Goal: Task Accomplishment & Management: Use online tool/utility

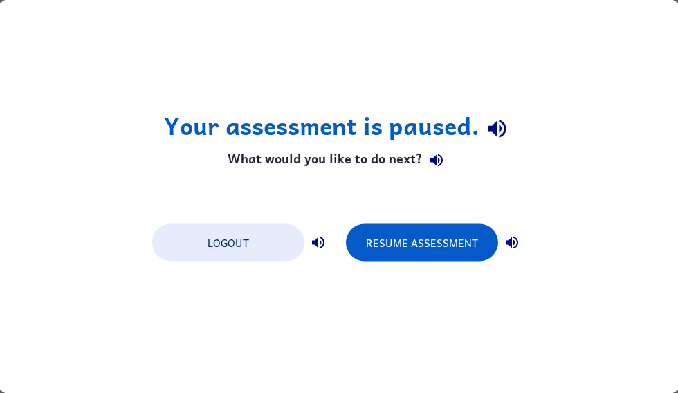
click at [462, 236] on button "Resume Assessment" at bounding box center [422, 242] width 152 height 37
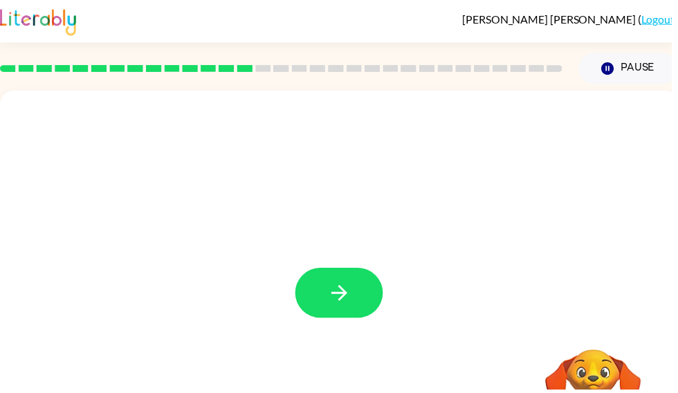
click at [323, 300] on button "button" at bounding box center [342, 296] width 89 height 51
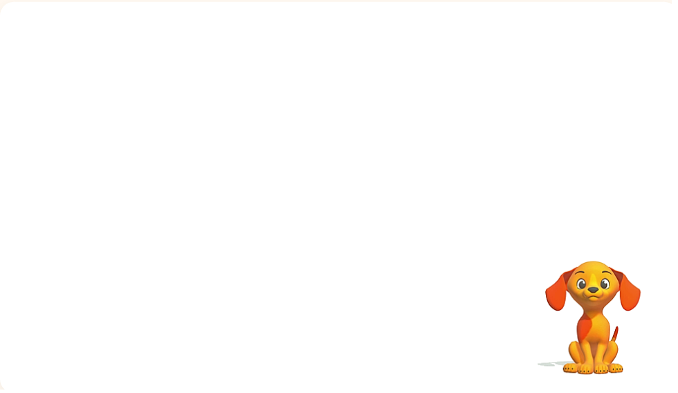
scroll to position [90, 0]
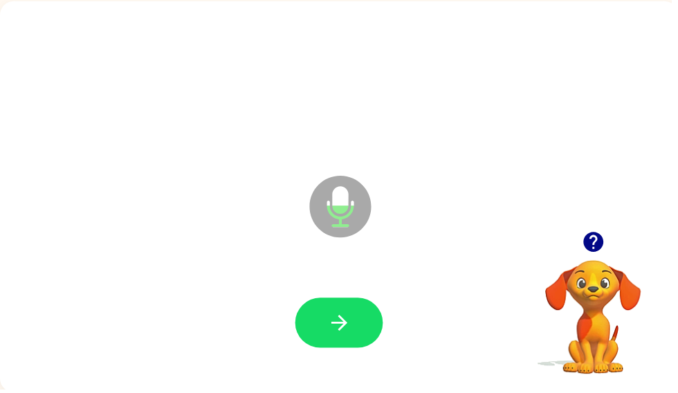
click at [347, 329] on icon "button" at bounding box center [342, 326] width 16 height 16
click at [371, 293] on div at bounding box center [343, 327] width 658 height 114
click at [373, 311] on button "button" at bounding box center [342, 326] width 89 height 51
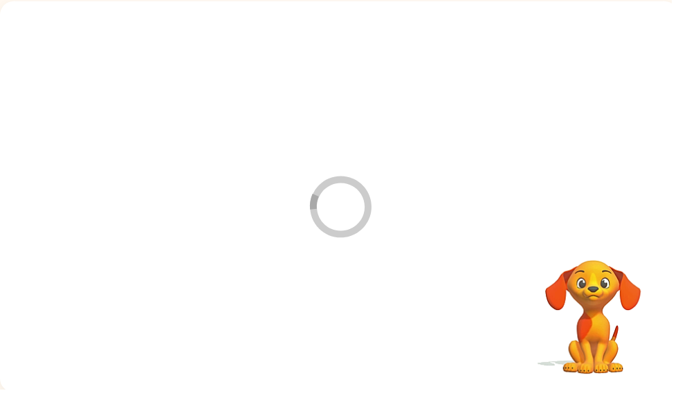
click at [545, 35] on div at bounding box center [343, 86] width 658 height 114
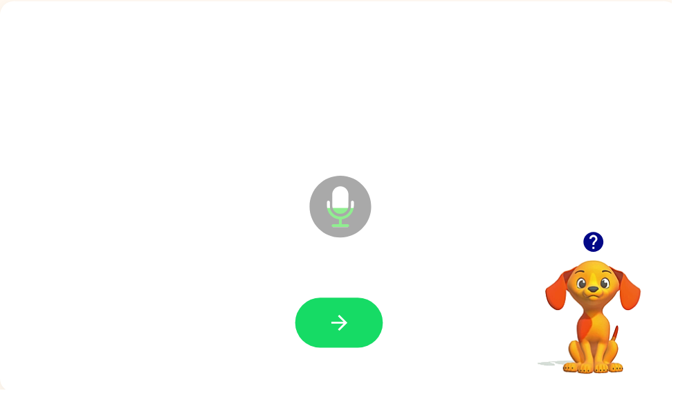
click at [366, 310] on button "button" at bounding box center [342, 326] width 89 height 51
click at [361, 314] on button "button" at bounding box center [342, 326] width 89 height 51
click at [352, 328] on icon "button" at bounding box center [343, 326] width 24 height 24
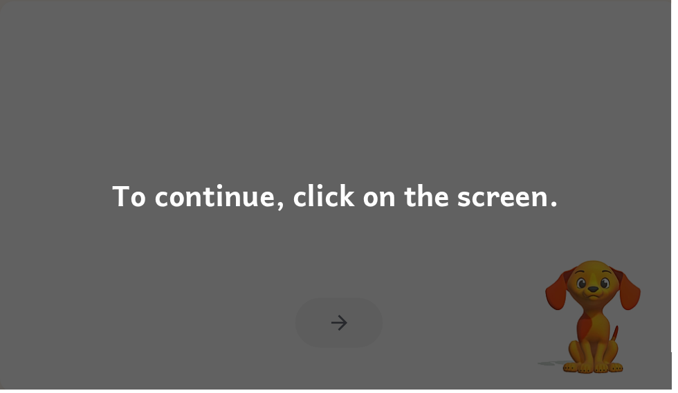
click at [523, 170] on div "To continue, click on the screen." at bounding box center [339, 196] width 678 height 393
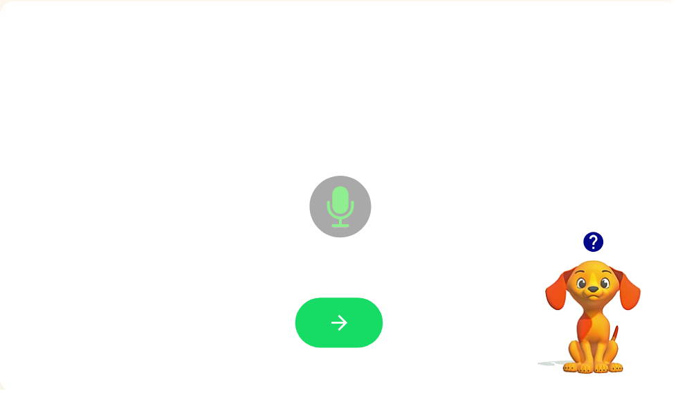
click at [362, 323] on button "button" at bounding box center [342, 326] width 89 height 51
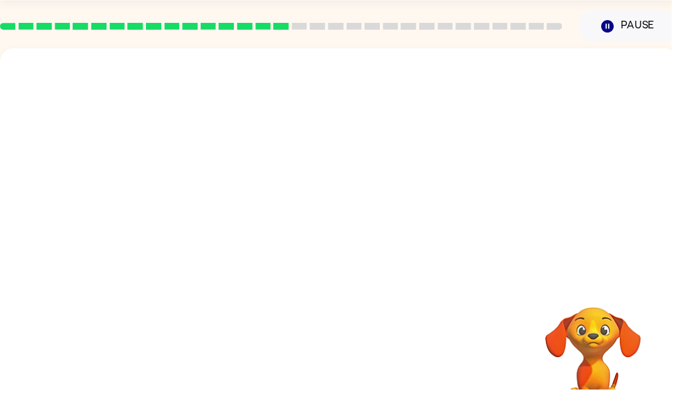
scroll to position [0, 0]
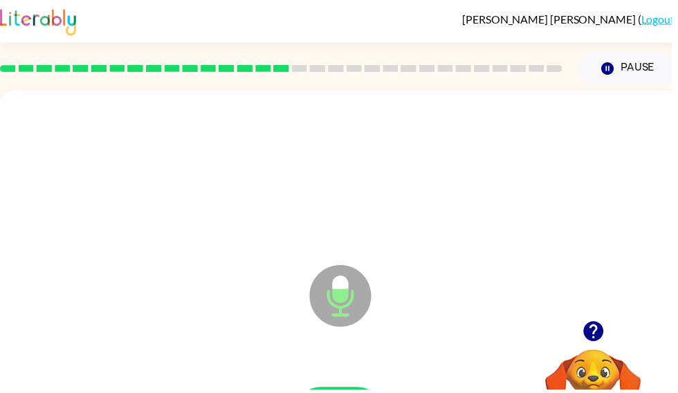
click at [670, 25] on link "Logout" at bounding box center [665, 18] width 34 height 13
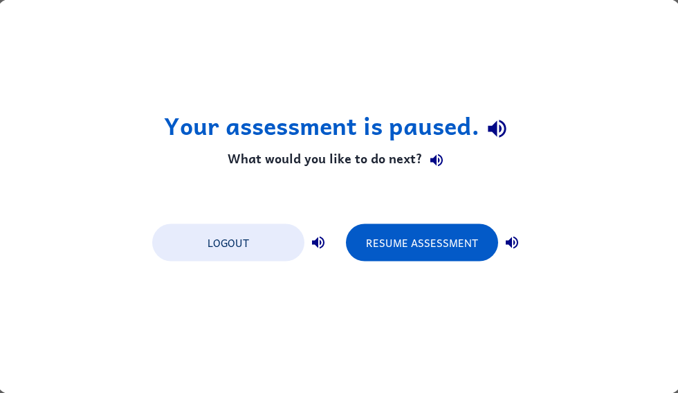
click at [240, 237] on button "Logout" at bounding box center [228, 242] width 152 height 37
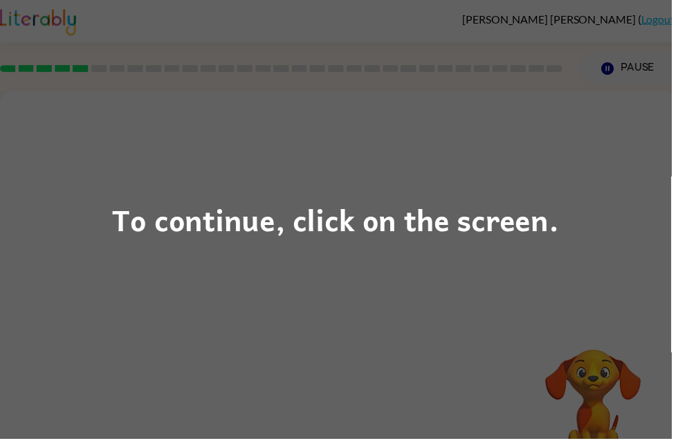
click at [160, 119] on div "To continue, click on the screen." at bounding box center [339, 221] width 678 height 443
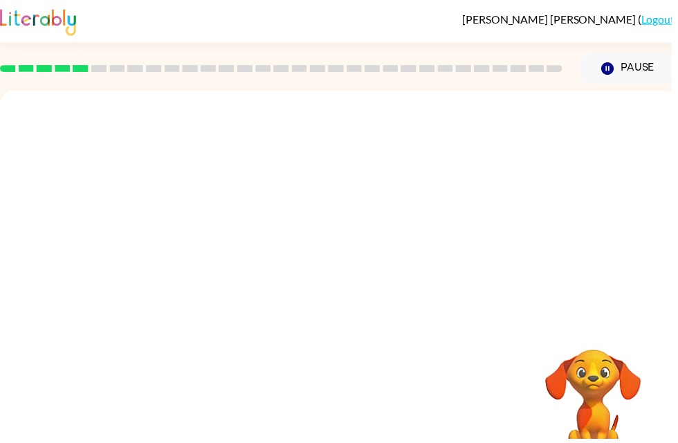
click at [183, 203] on div at bounding box center [342, 207] width 685 height 233
click at [4, 18] on img at bounding box center [38, 21] width 77 height 30
